Goal: Task Accomplishment & Management: Complete application form

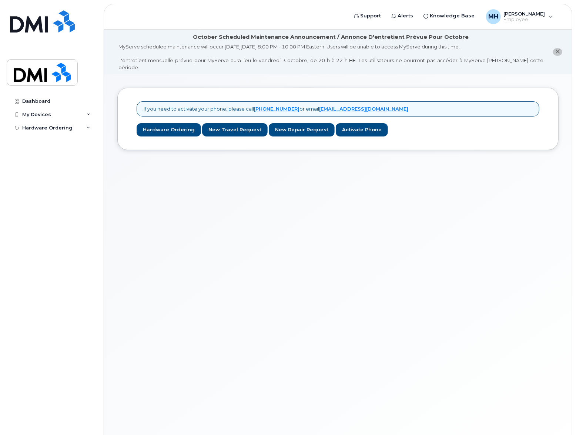
click at [469, 216] on div "If you need to activate your phone, please call [PHONE_NUMBER] or email [EMAIL_…" at bounding box center [338, 267] width 468 height 386
click at [239, 262] on div "If you need to activate your phone, please call [PHONE_NUMBER] or email [EMAIL_…" at bounding box center [338, 267] width 468 height 386
click at [382, 225] on div "If you need to activate your phone, please call [PHONE_NUMBER] or email [EMAIL_…" at bounding box center [338, 267] width 468 height 386
click at [370, 258] on div "If you need to activate your phone, please call [PHONE_NUMBER] or email [EMAIL_…" at bounding box center [338, 267] width 468 height 386
click at [189, 260] on div "If you need to activate your phone, please call [PHONE_NUMBER] or email [EMAIL_…" at bounding box center [338, 267] width 468 height 386
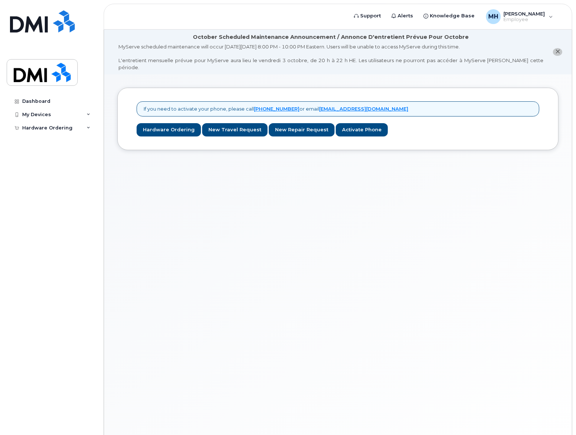
click at [332, 207] on div "If you need to activate your phone, please call [PHONE_NUMBER] or email [EMAIL_…" at bounding box center [338, 267] width 468 height 386
